Goal: Check status: Check status

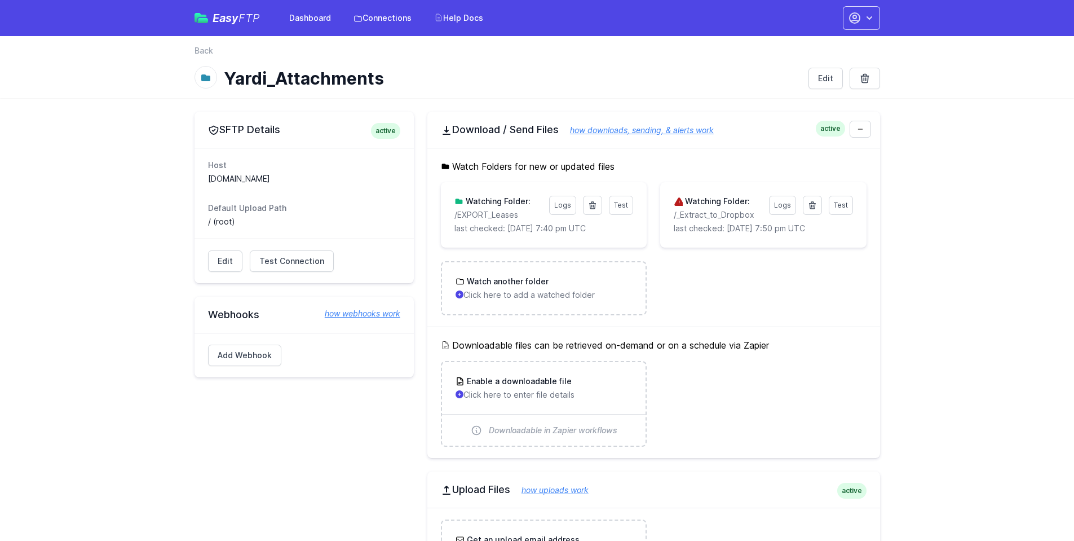
scroll to position [507, 0]
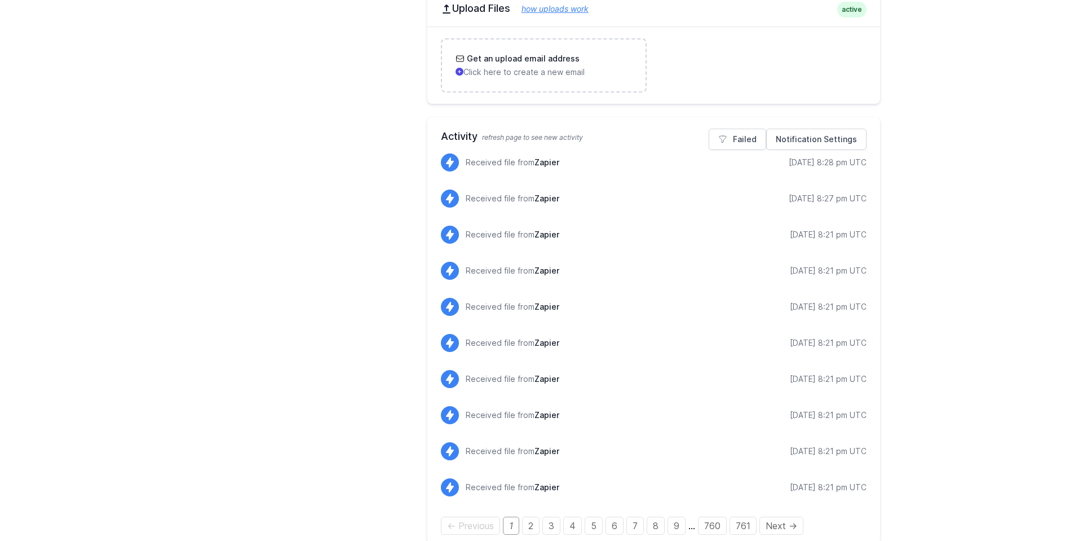
scroll to position [497, 0]
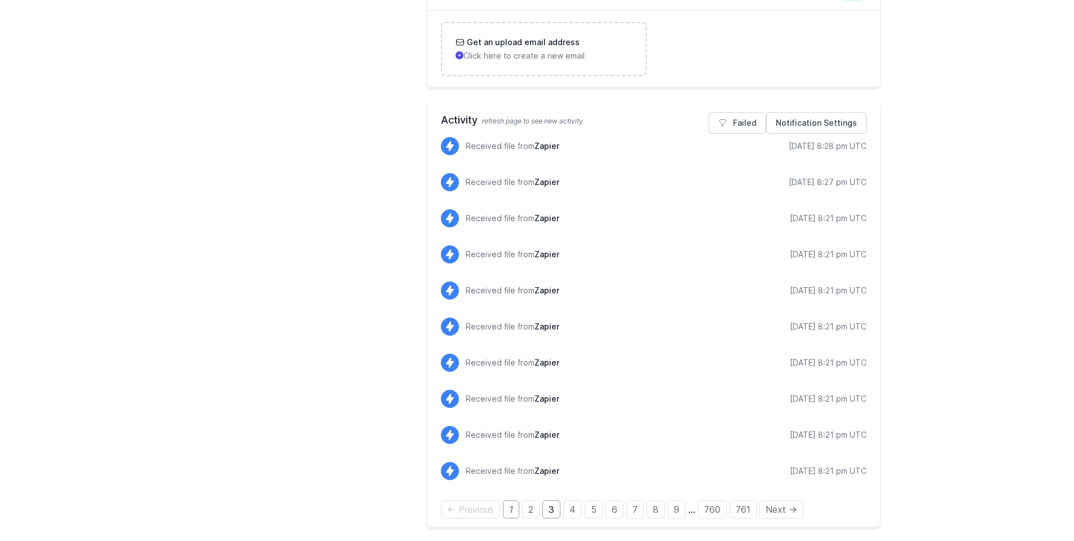
click at [552, 510] on link "3" at bounding box center [551, 509] width 18 height 18
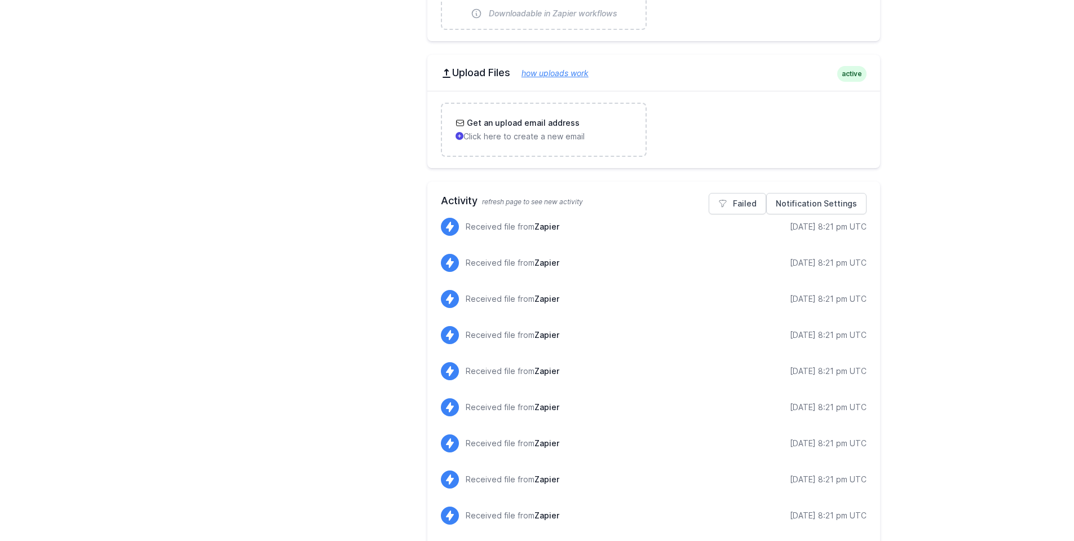
scroll to position [497, 0]
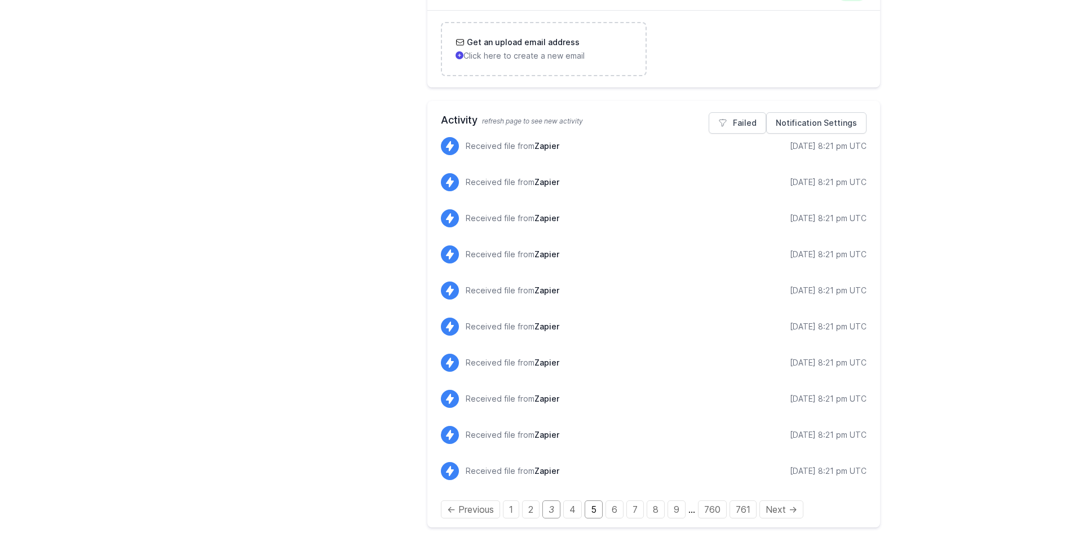
click at [601, 505] on link "5" at bounding box center [594, 509] width 18 height 18
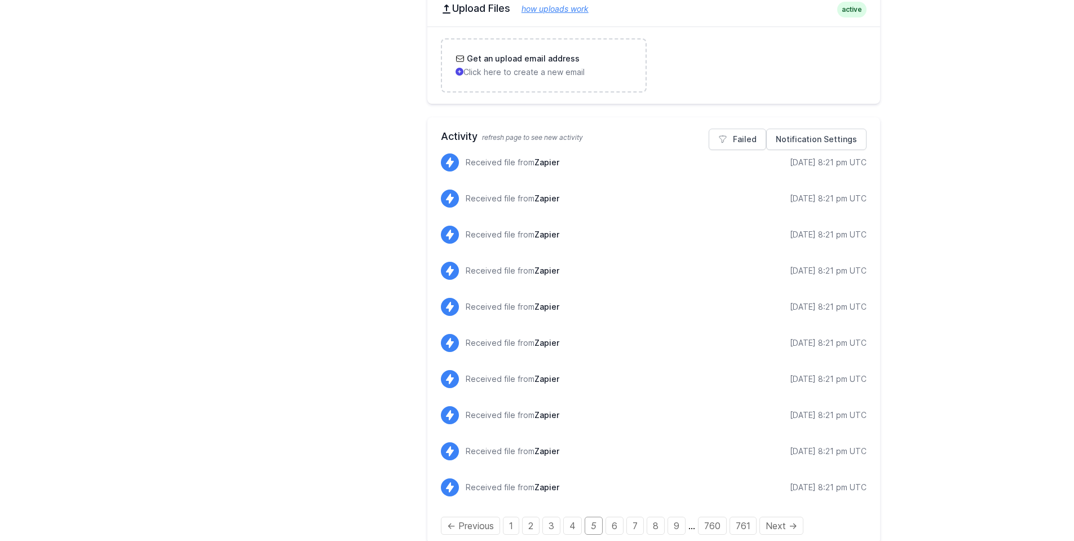
scroll to position [497, 0]
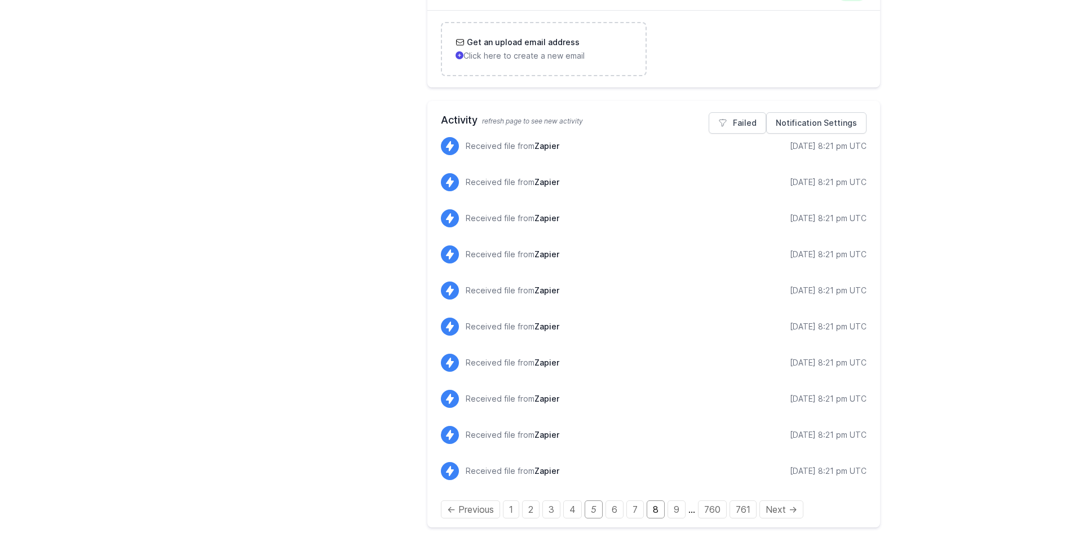
click at [647, 508] on link "8" at bounding box center [656, 509] width 18 height 18
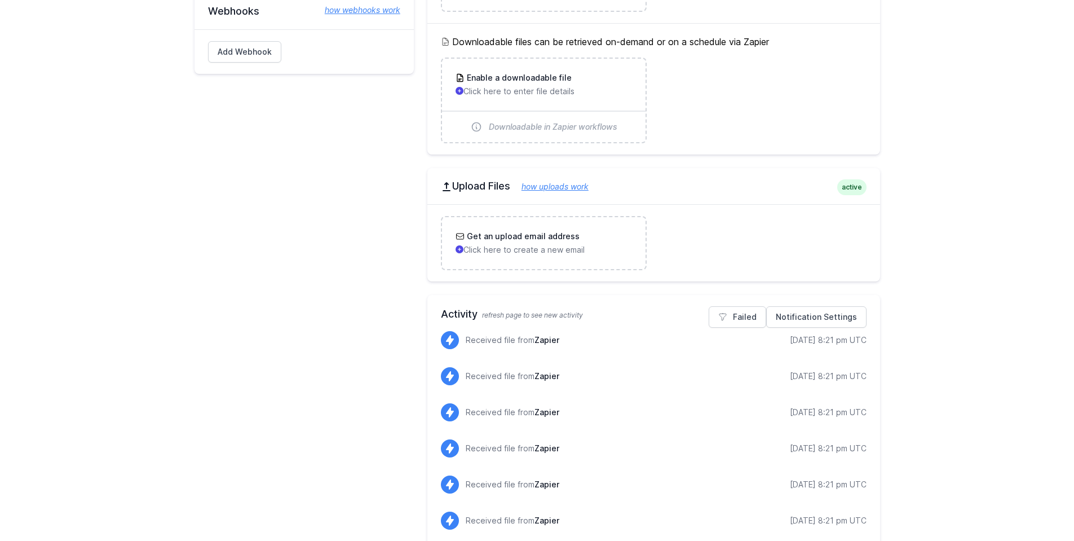
scroll to position [511, 0]
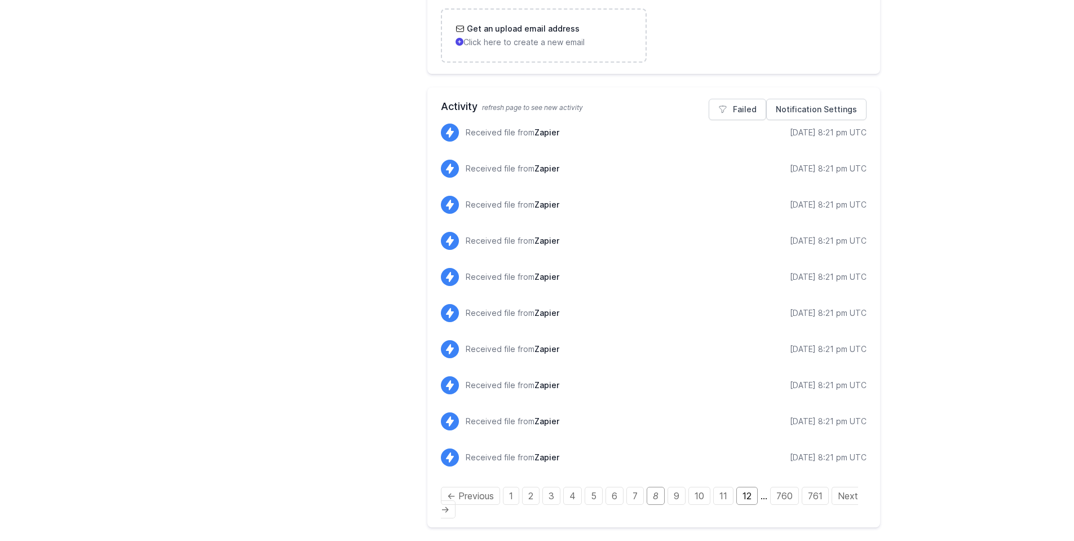
click at [739, 493] on link "12" at bounding box center [746, 495] width 21 height 18
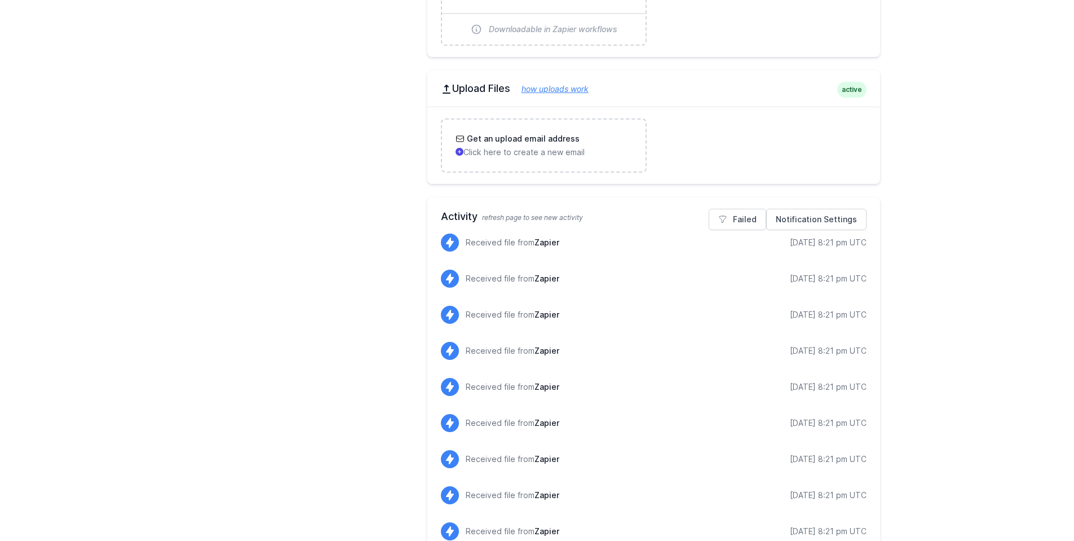
scroll to position [511, 0]
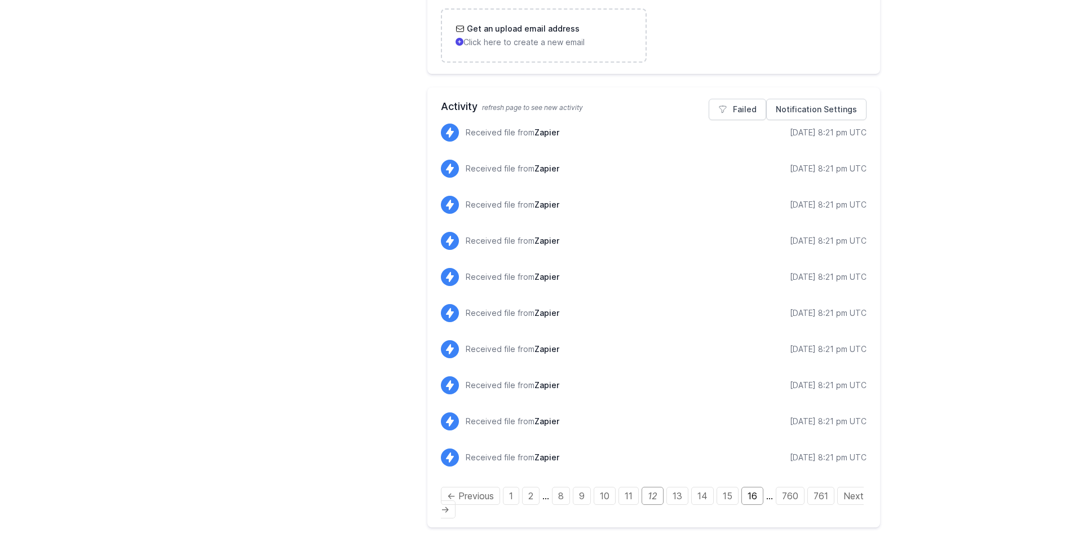
click at [753, 497] on link "16" at bounding box center [752, 495] width 22 height 18
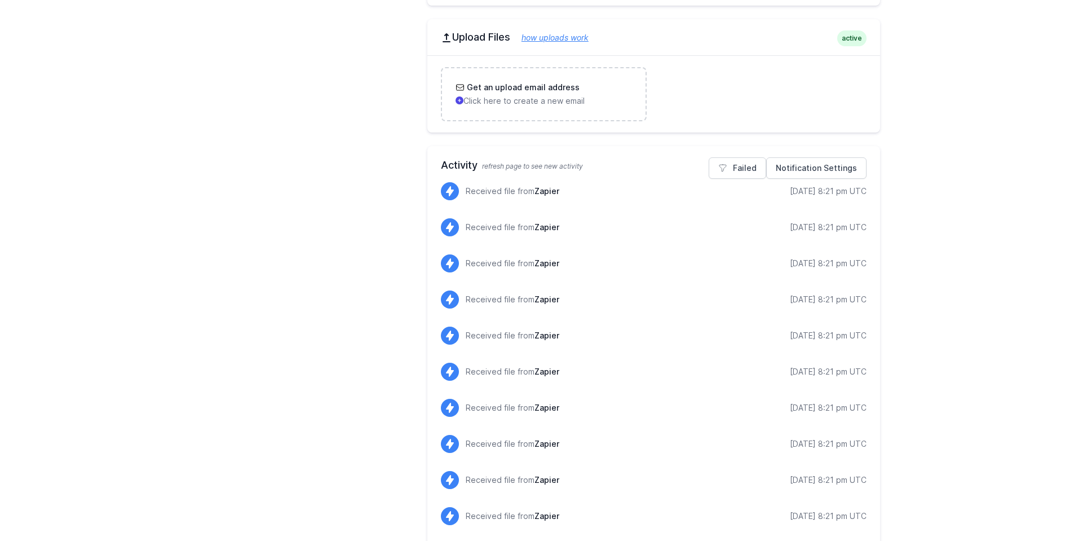
scroll to position [511, 0]
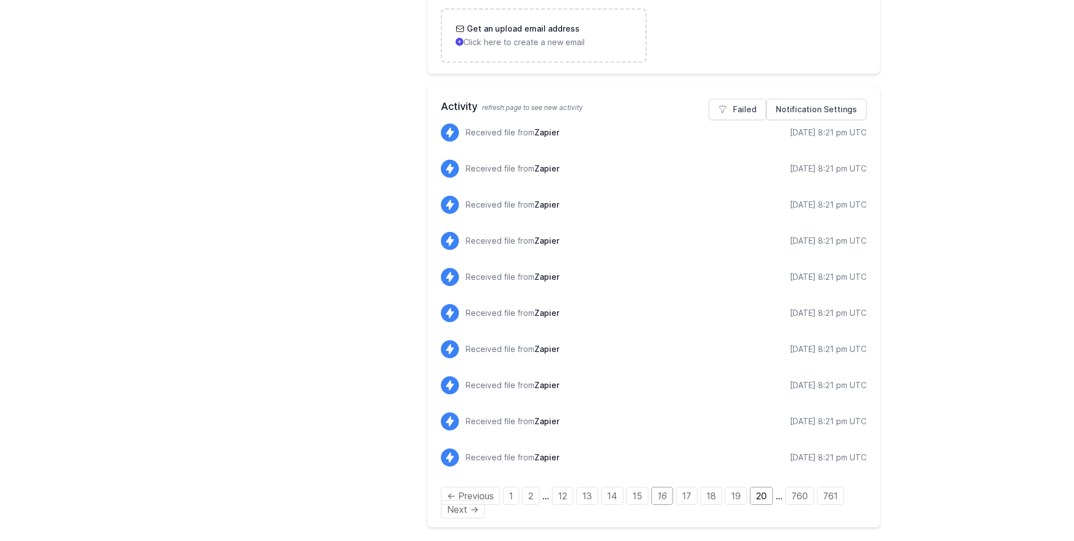
click at [755, 498] on link "20" at bounding box center [761, 495] width 23 height 18
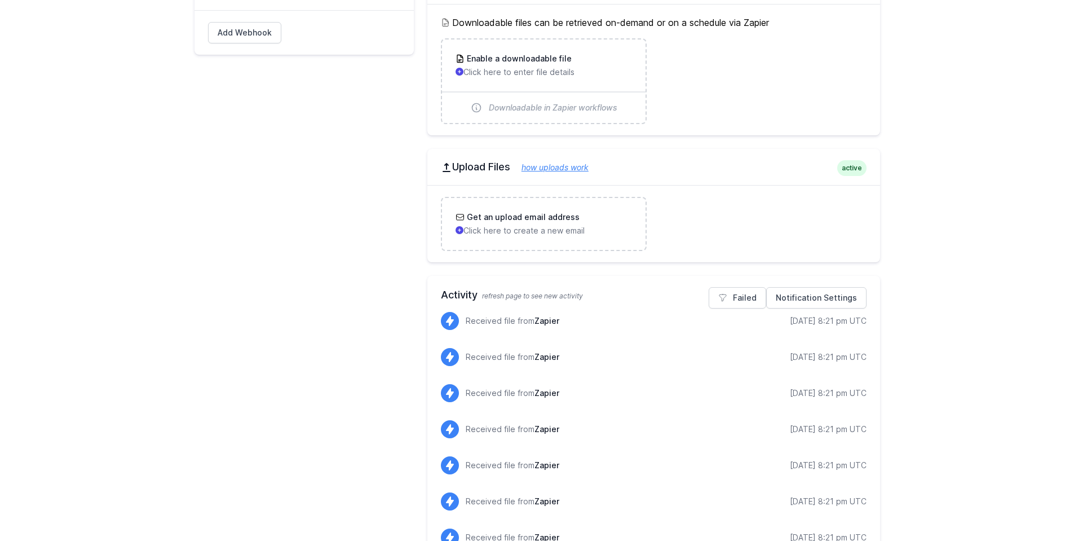
scroll to position [511, 0]
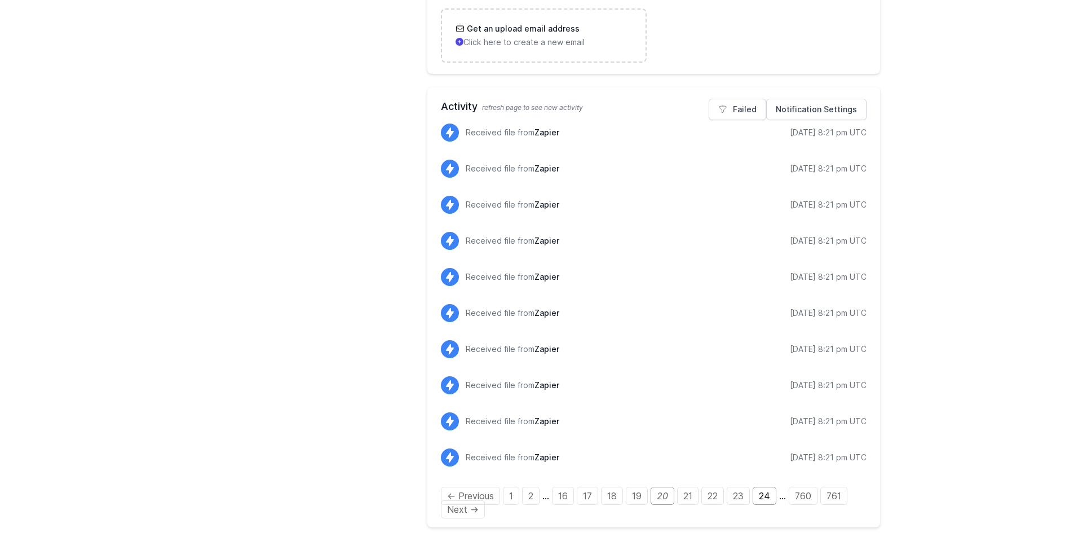
click at [762, 486] on link "24" at bounding box center [765, 495] width 24 height 18
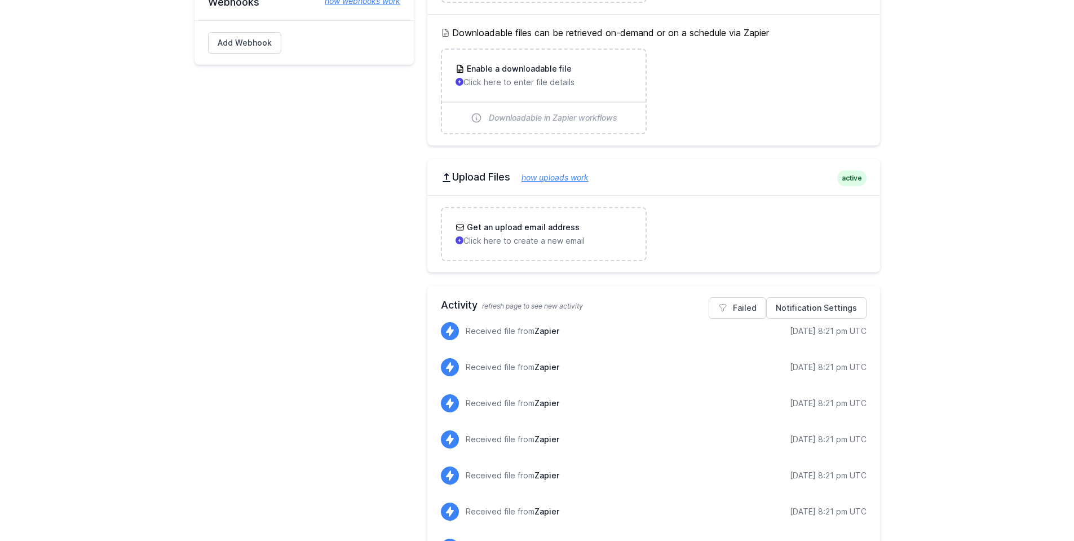
scroll to position [511, 0]
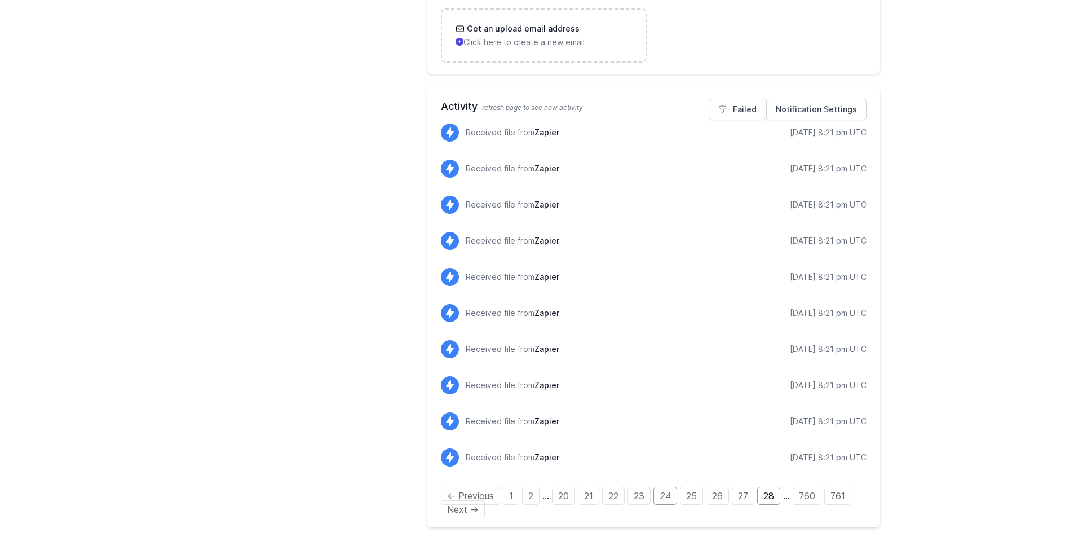
click at [766, 498] on link "28" at bounding box center [768, 495] width 23 height 18
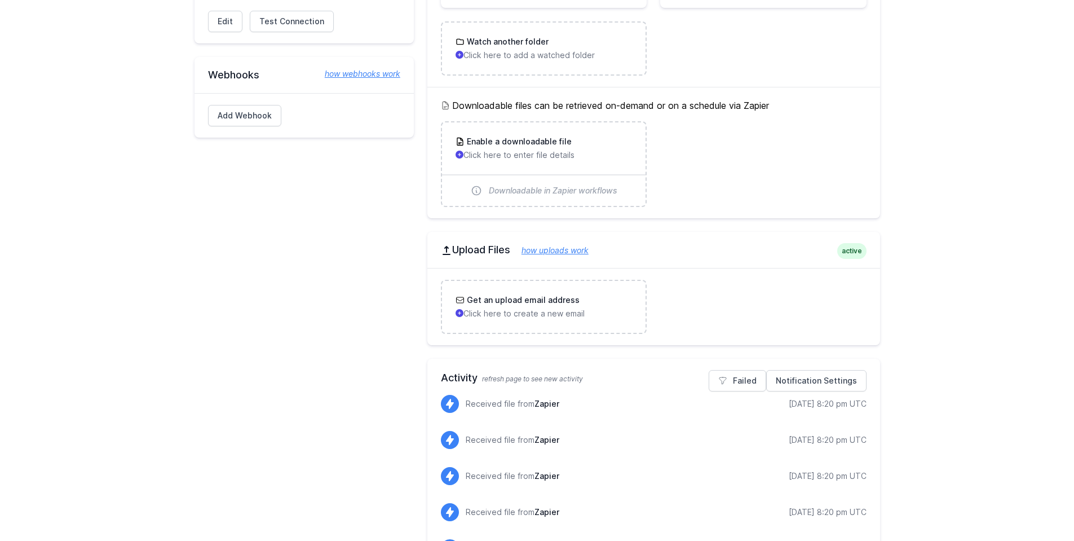
scroll to position [511, 0]
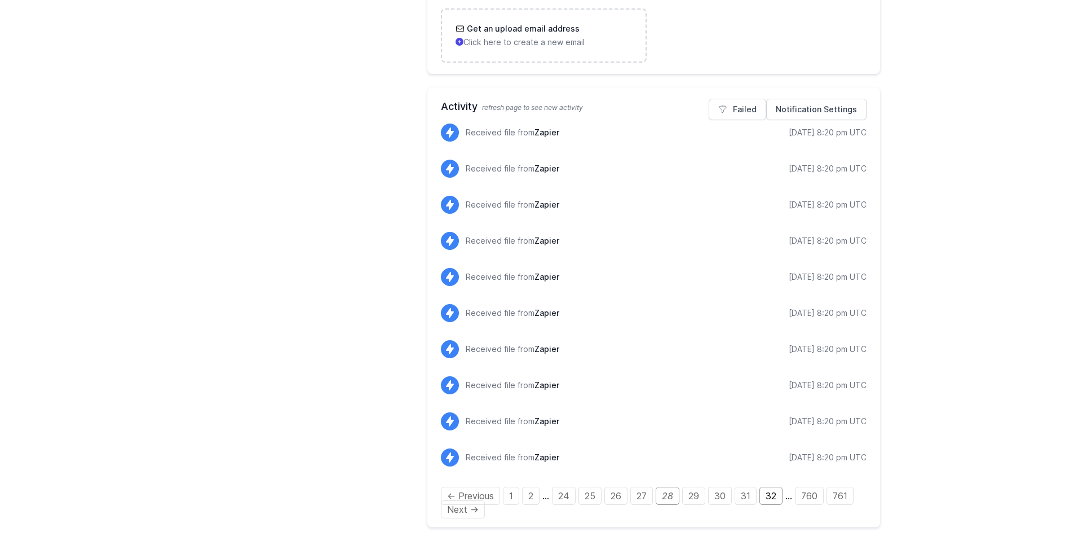
click at [773, 499] on link "32" at bounding box center [770, 495] width 23 height 18
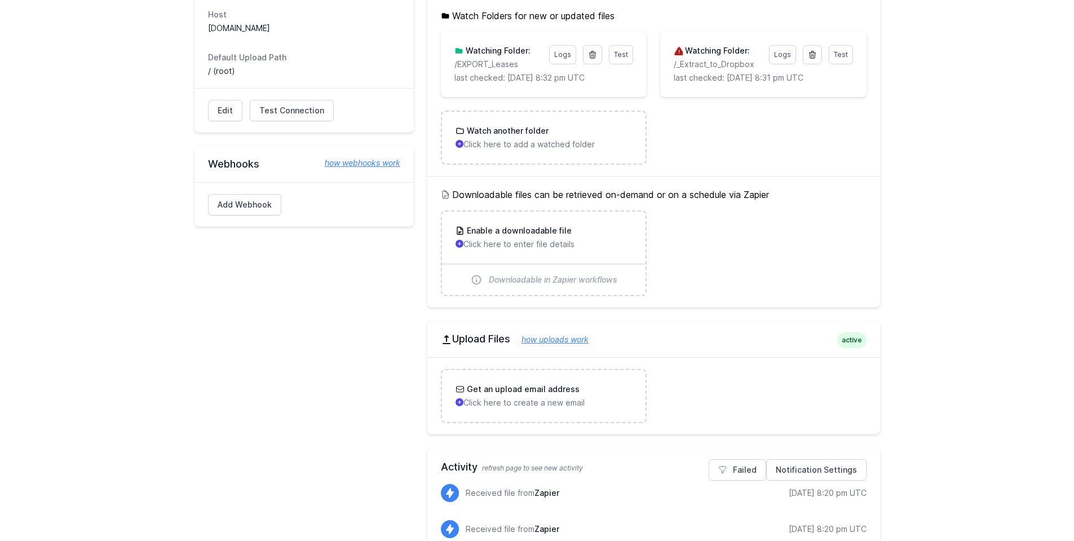
scroll to position [511, 0]
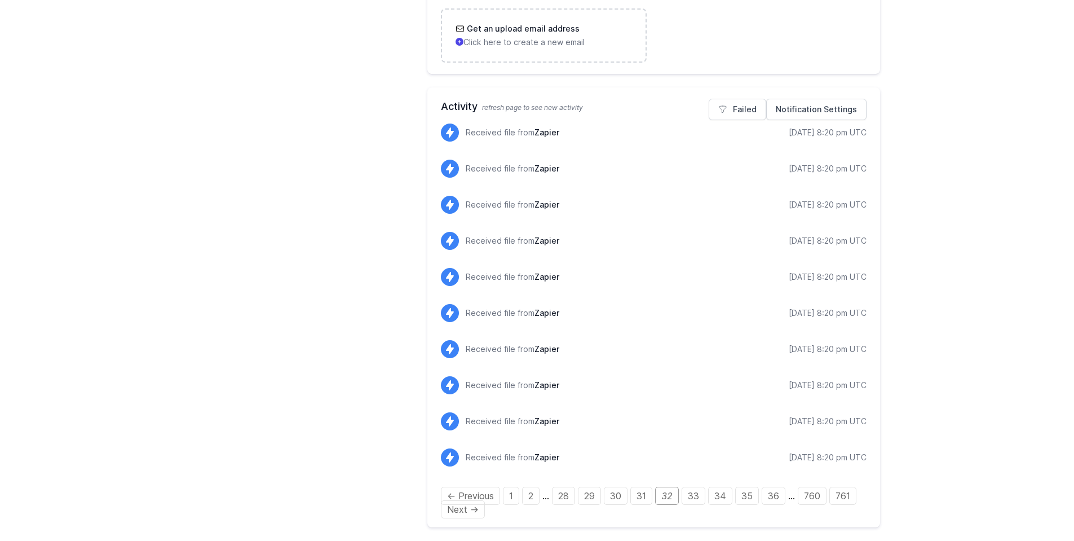
click at [759, 506] on div "← Previous 1 2 … 28 29 30 31 32 33 34 35 36 … 760 761 Next →" at bounding box center [654, 502] width 426 height 27
click at [770, 501] on link "36" at bounding box center [774, 495] width 24 height 18
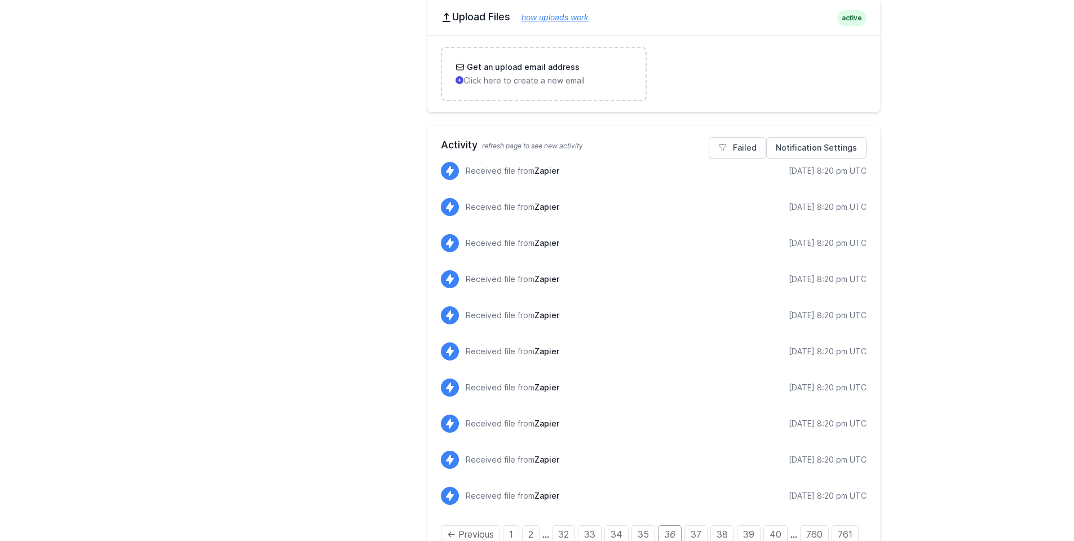
scroll to position [511, 0]
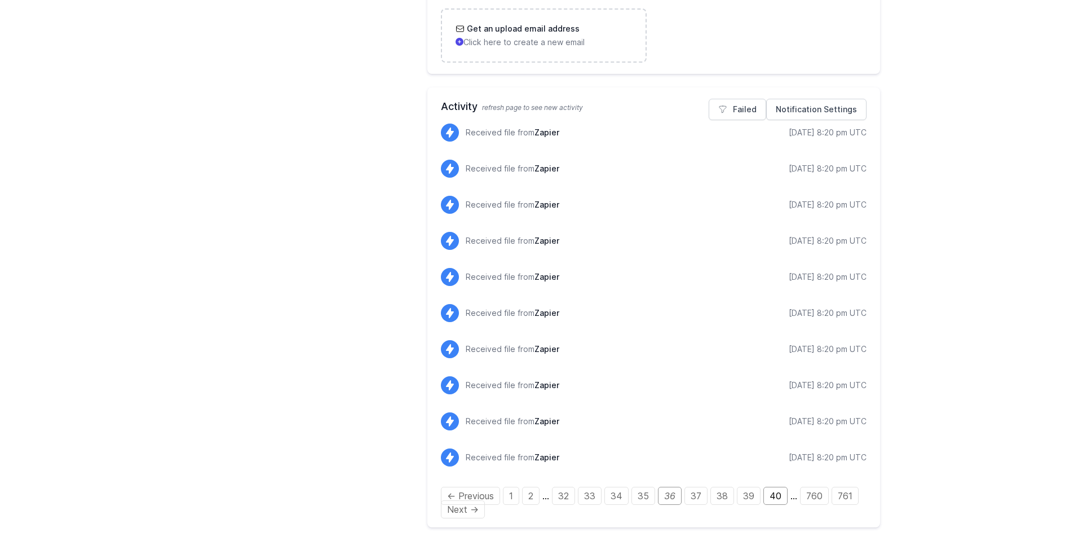
click at [781, 493] on link "40" at bounding box center [775, 495] width 24 height 18
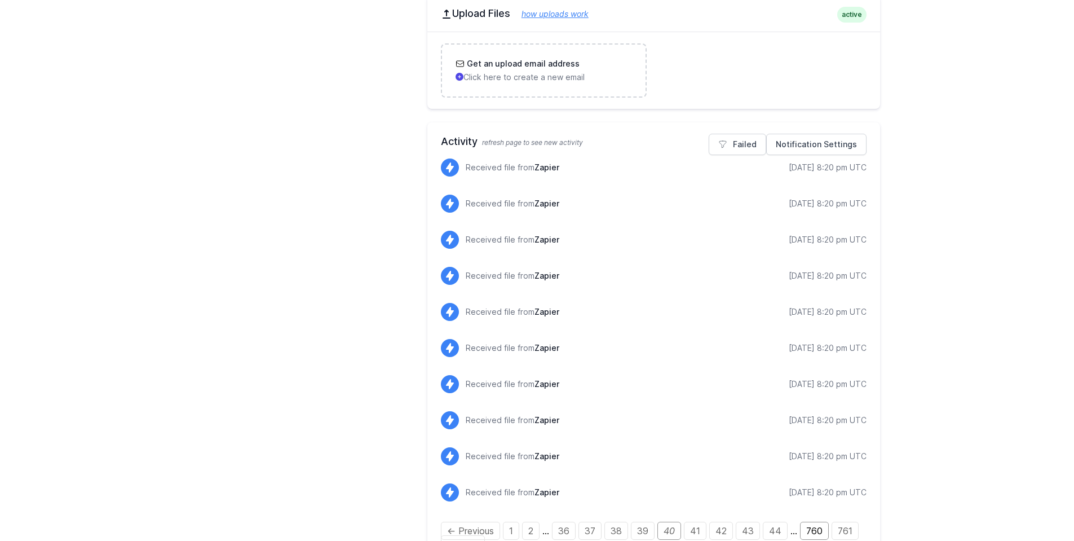
scroll to position [511, 0]
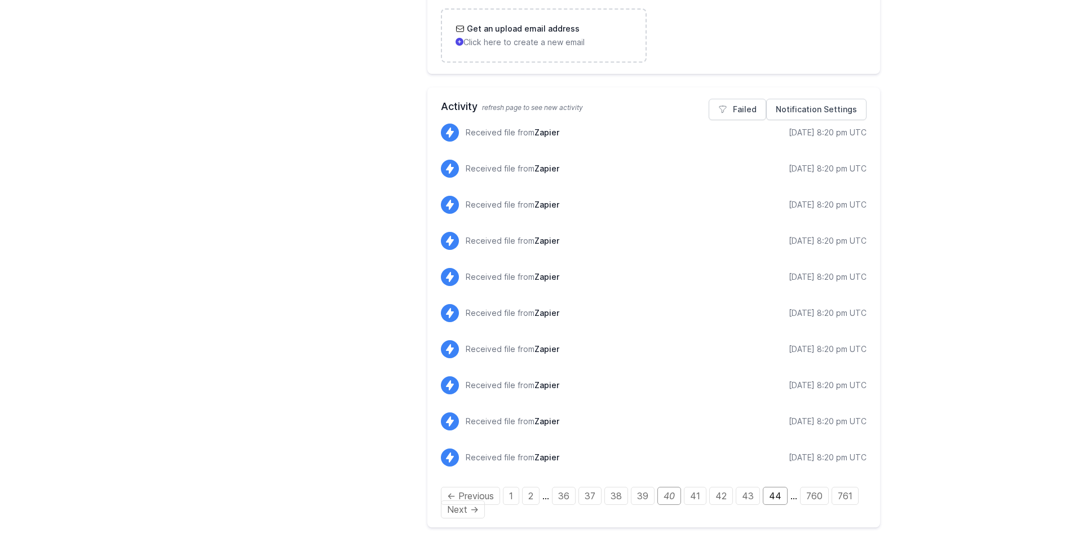
click at [772, 501] on link "44" at bounding box center [775, 495] width 25 height 18
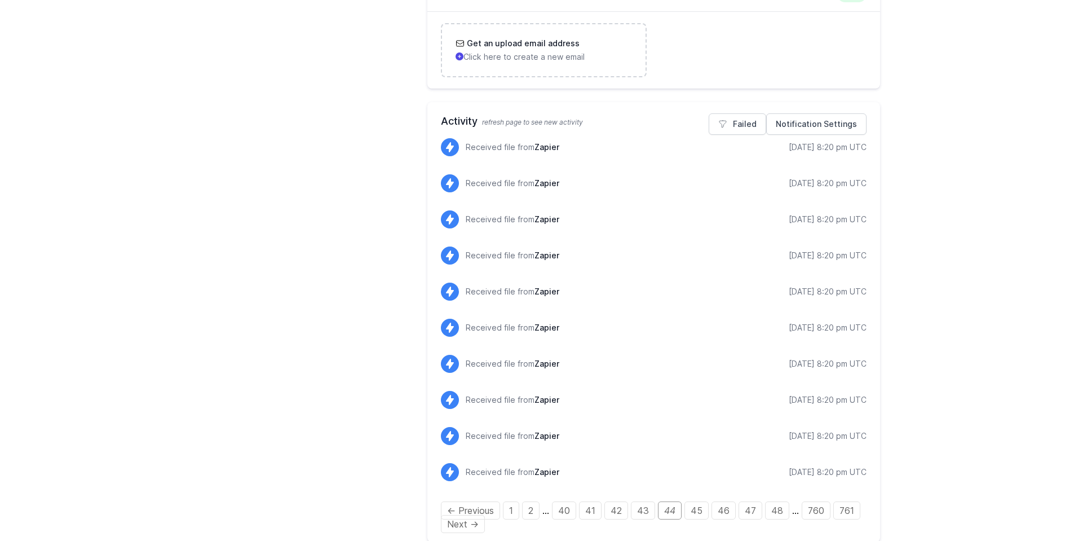
scroll to position [511, 0]
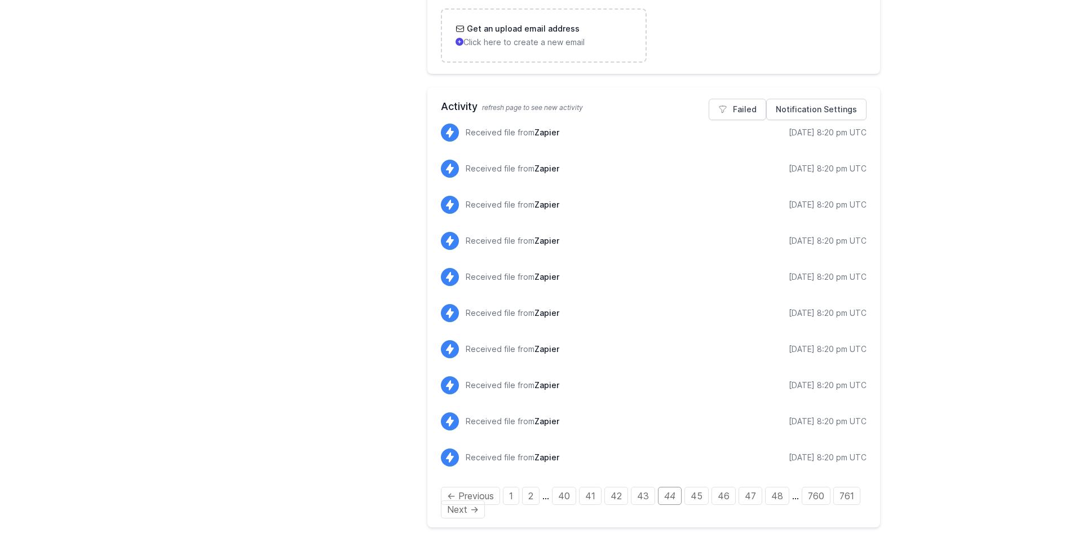
click at [760, 494] on div "← Previous 1 2 … 40 41 42 43 44 45 46 47 48 … 760 761 Next →" at bounding box center [654, 502] width 426 height 27
click at [780, 498] on link "48" at bounding box center [777, 495] width 24 height 18
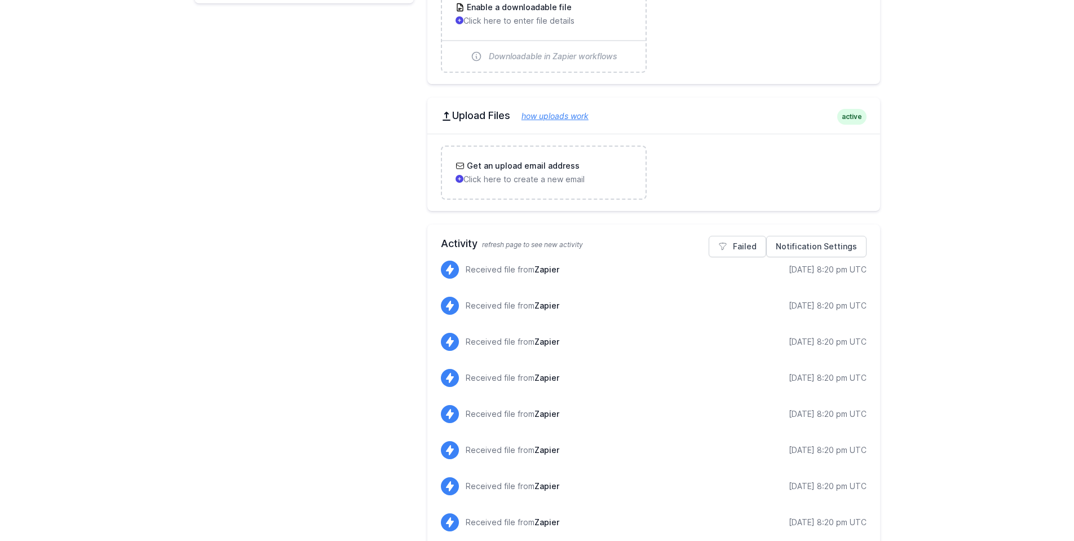
scroll to position [511, 0]
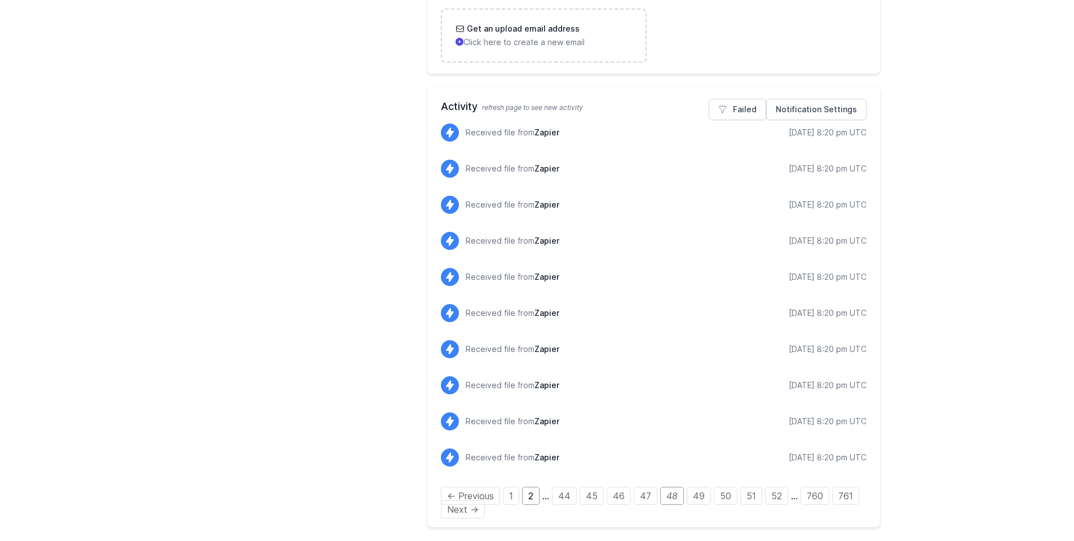
click at [530, 492] on link "2" at bounding box center [530, 495] width 17 height 18
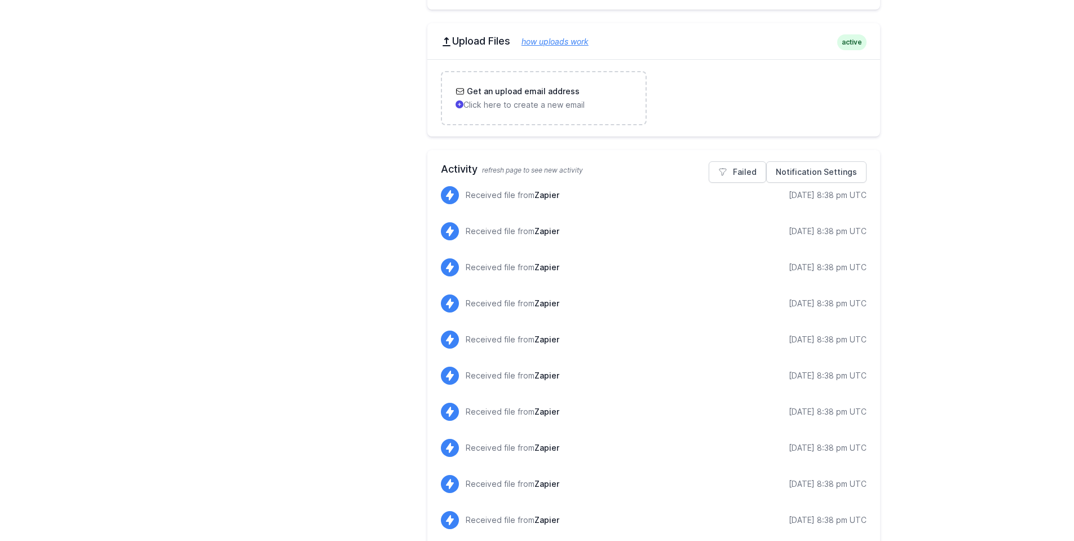
scroll to position [497, 0]
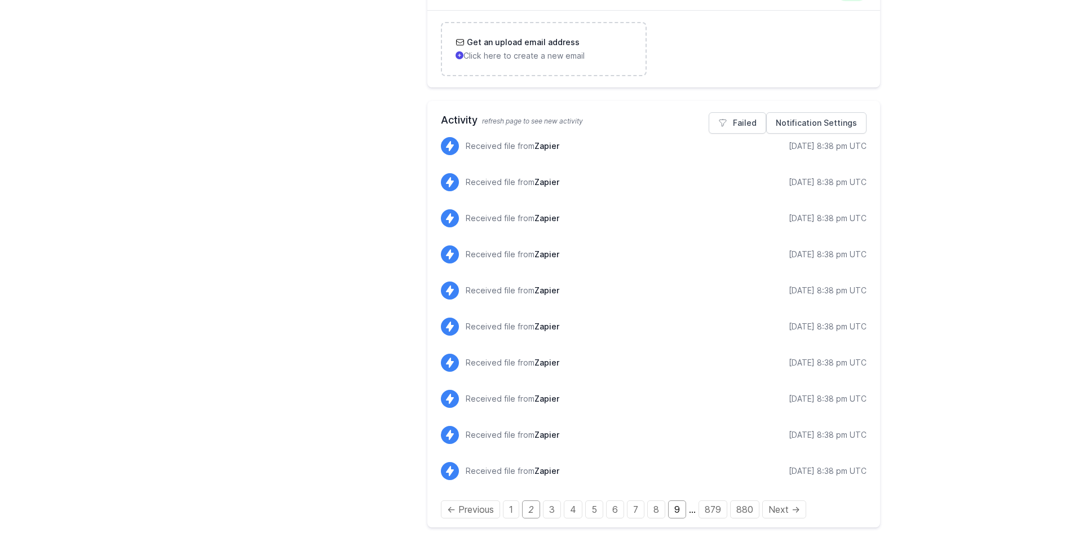
click at [672, 515] on link "9" at bounding box center [677, 509] width 18 height 18
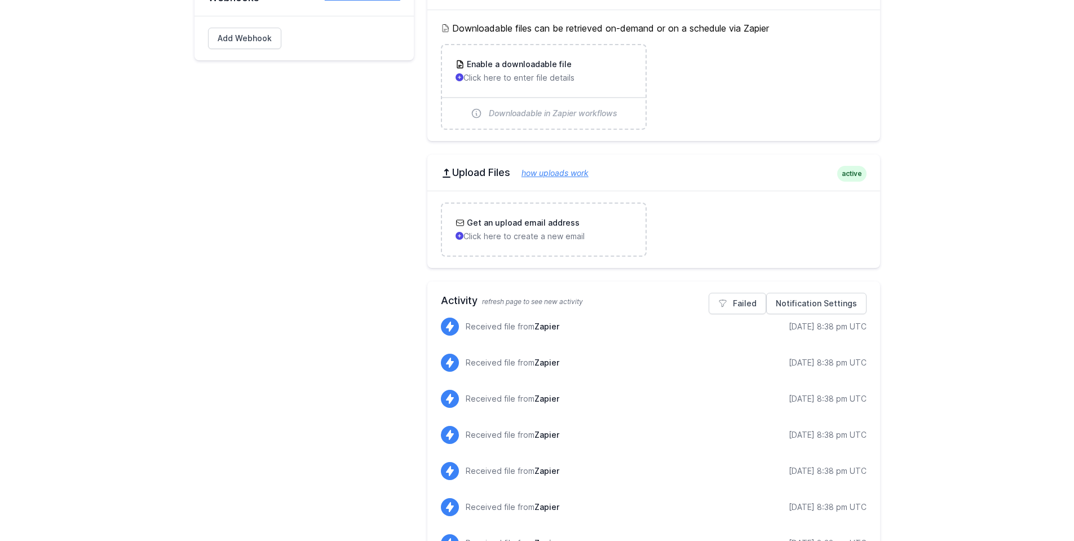
scroll to position [511, 0]
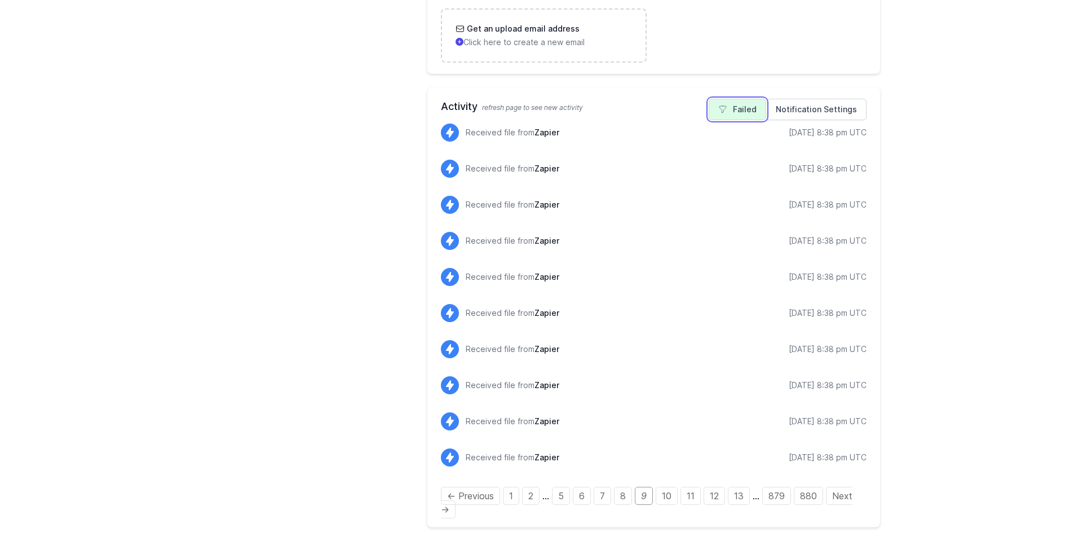
click at [757, 116] on link "Failed" at bounding box center [737, 109] width 57 height 21
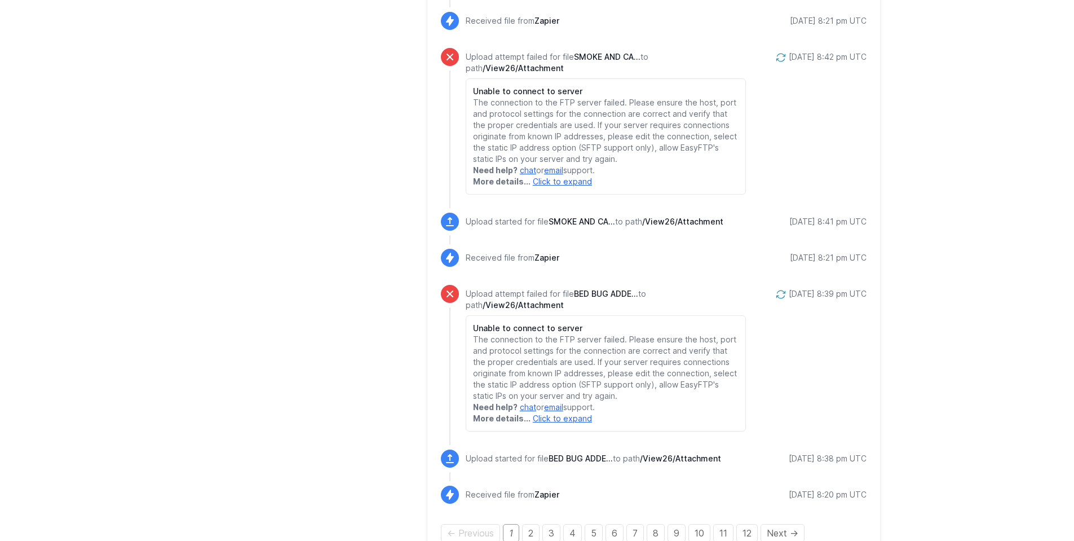
scroll to position [2459, 0]
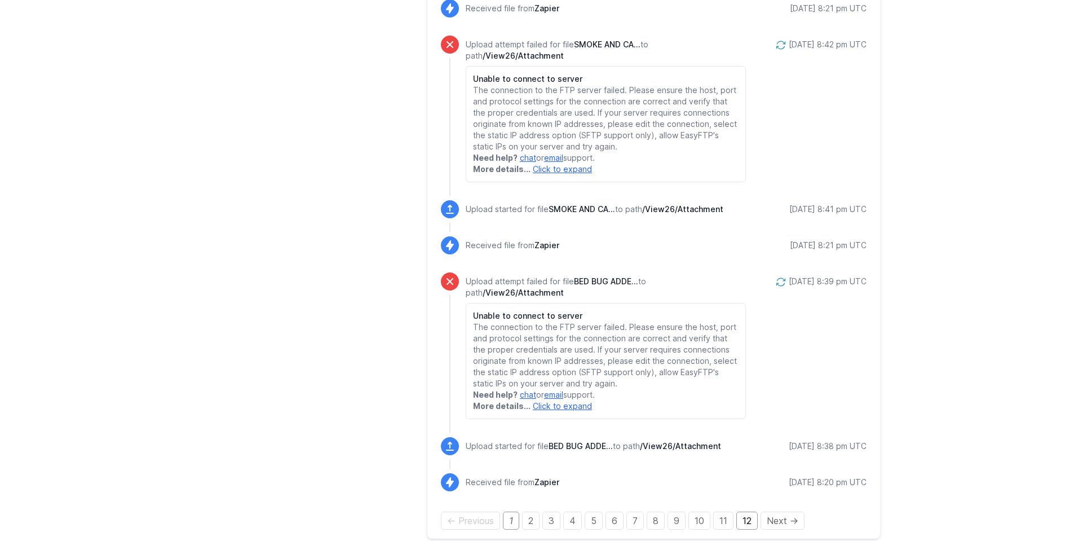
click at [740, 511] on link "12" at bounding box center [746, 520] width 21 height 18
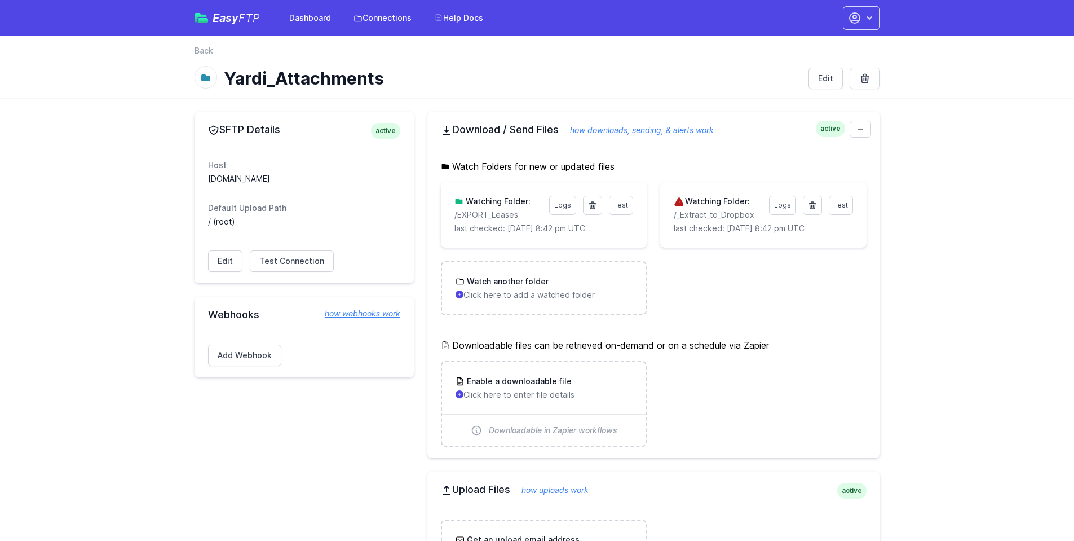
click at [322, 259] on link "Test Connection" at bounding box center [292, 260] width 84 height 21
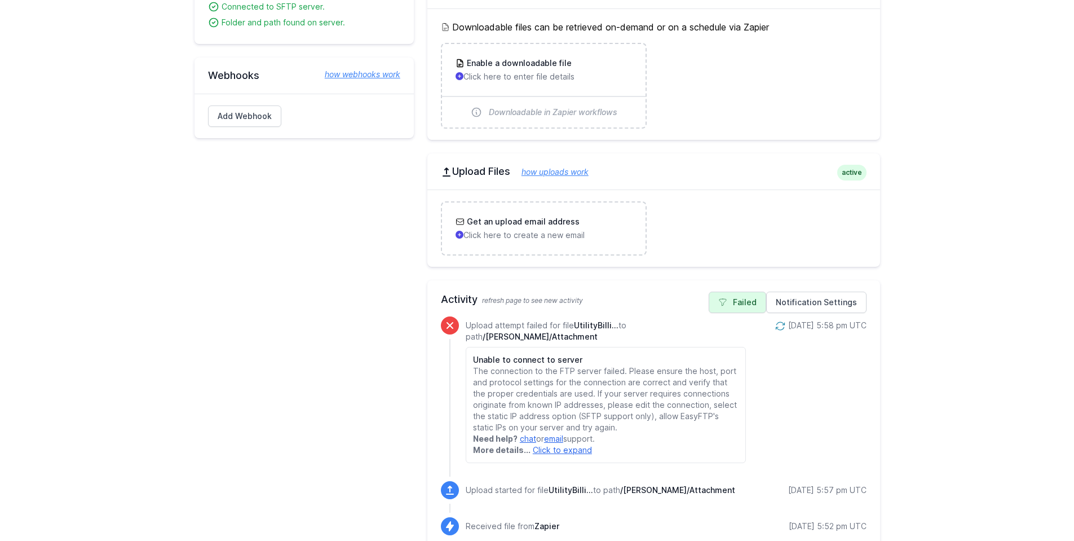
scroll to position [451, 0]
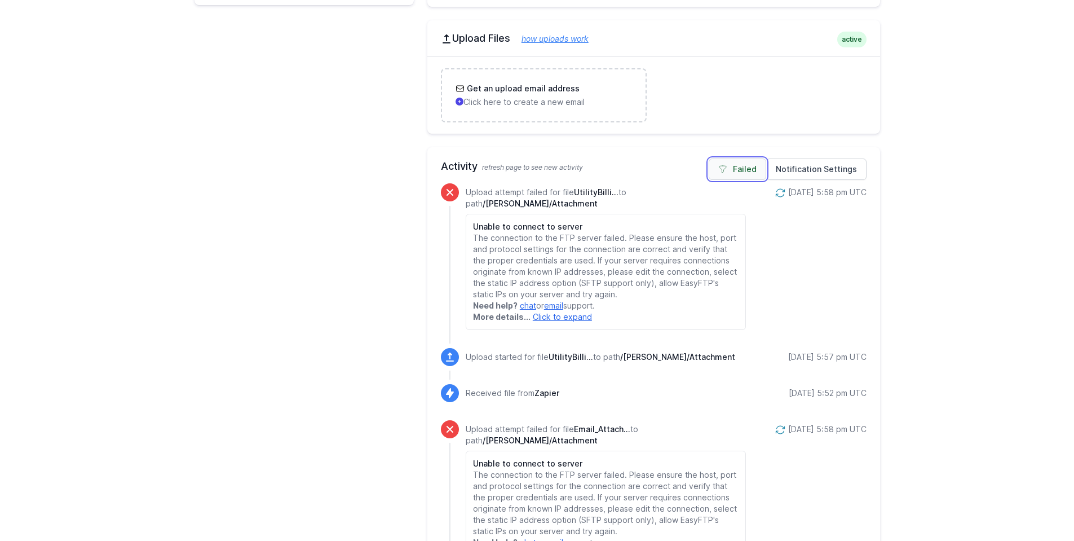
click at [736, 166] on link "Failed" at bounding box center [737, 168] width 57 height 21
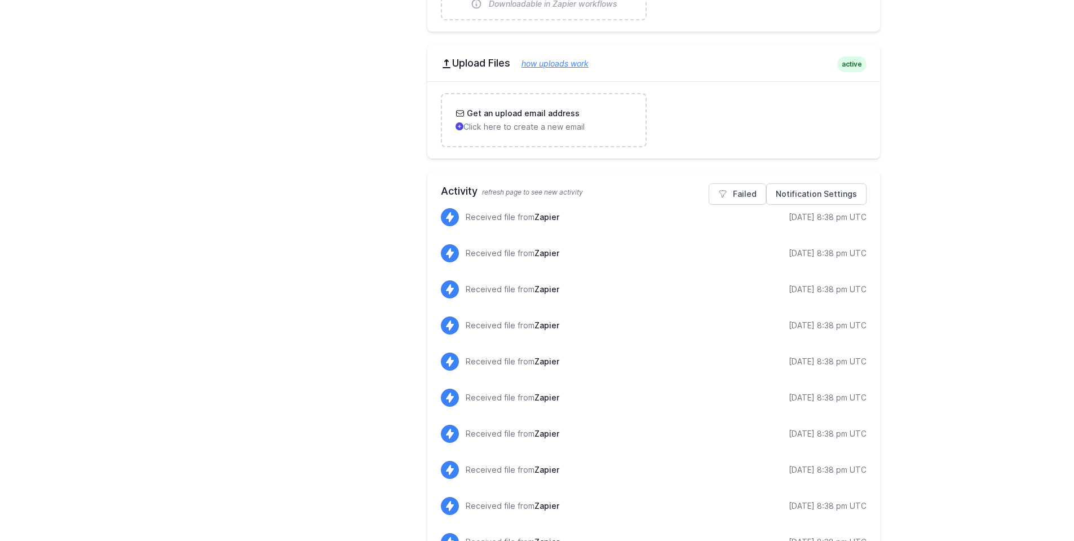
scroll to position [497, 0]
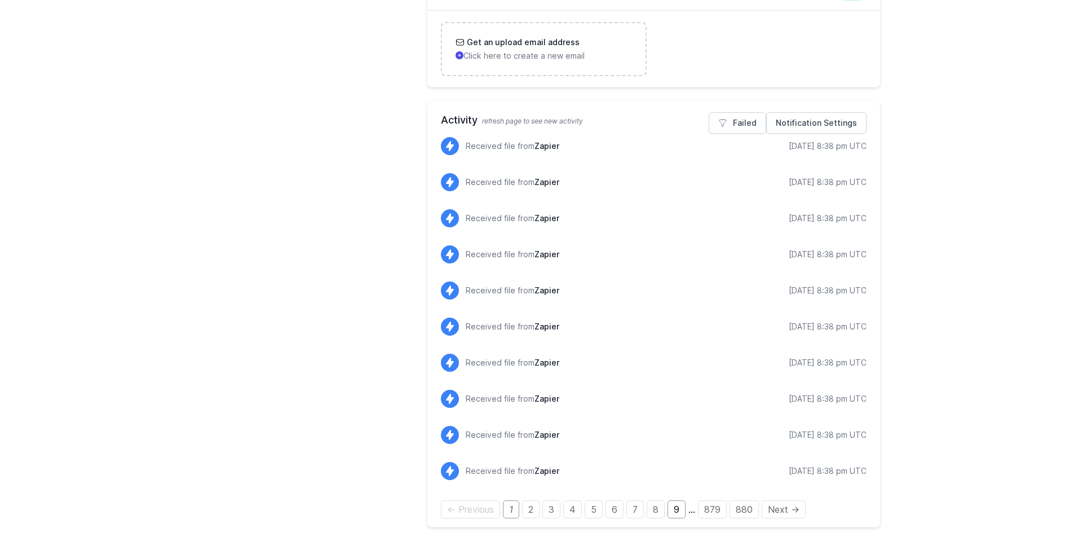
click at [682, 513] on link "9" at bounding box center [676, 509] width 18 height 18
